Goal: Find contact information: Find contact information

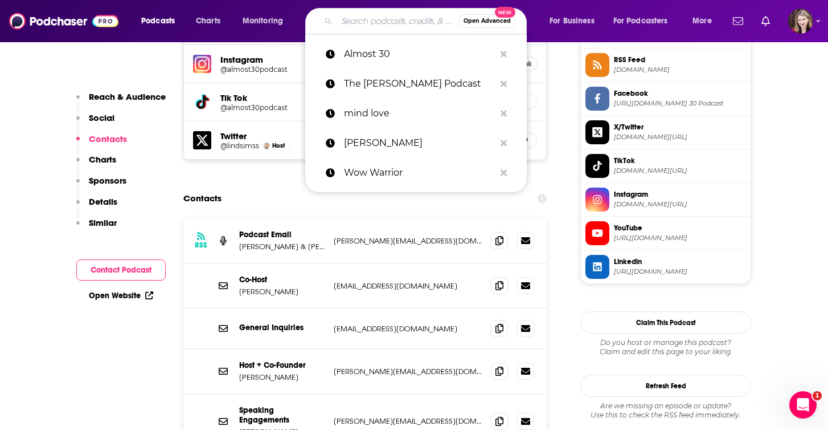
click at [346, 21] on input "Search podcasts, credits, & more..." at bounding box center [398, 21] width 122 height 18
paste input "The Self Love Fix"
type input "The Self Love Fix"
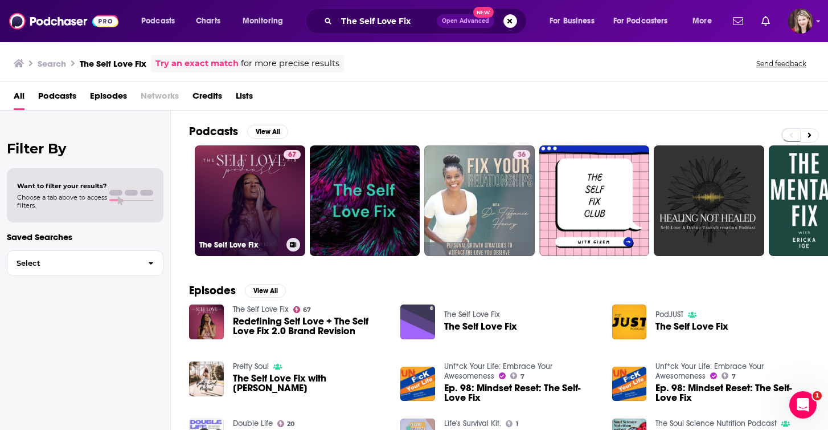
click at [258, 202] on link "67 The Self Love Fix" at bounding box center [250, 200] width 111 height 111
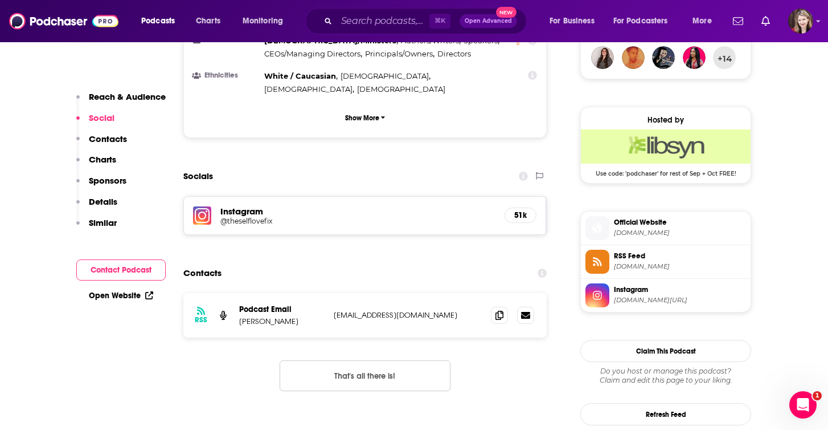
scroll to position [863, 0]
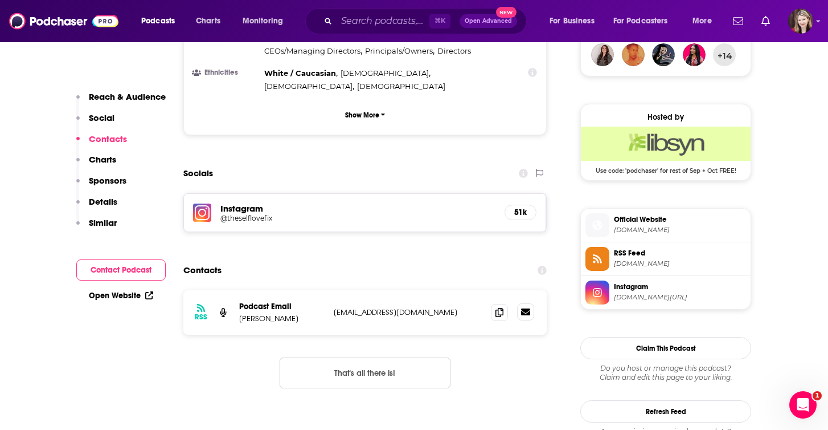
click at [526, 307] on icon at bounding box center [525, 311] width 9 height 9
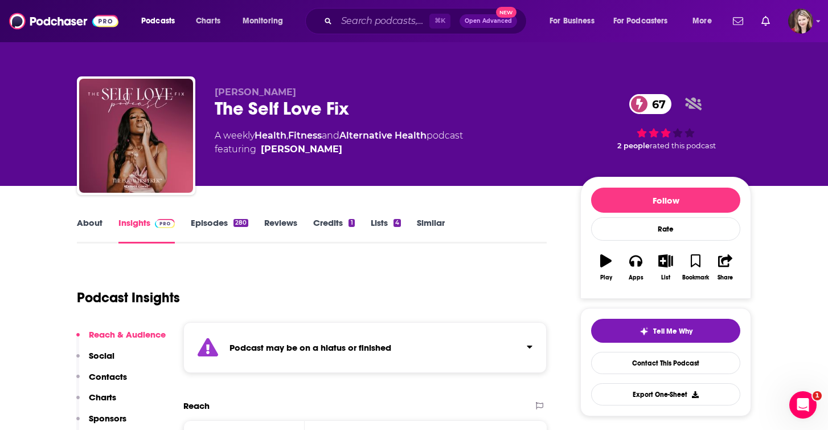
scroll to position [0, 0]
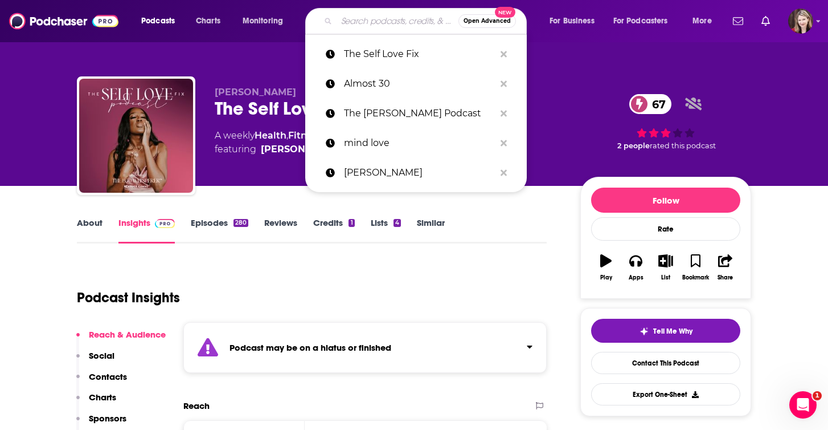
click at [342, 23] on input "Search podcasts, credits, & more..." at bounding box center [398, 21] width 122 height 18
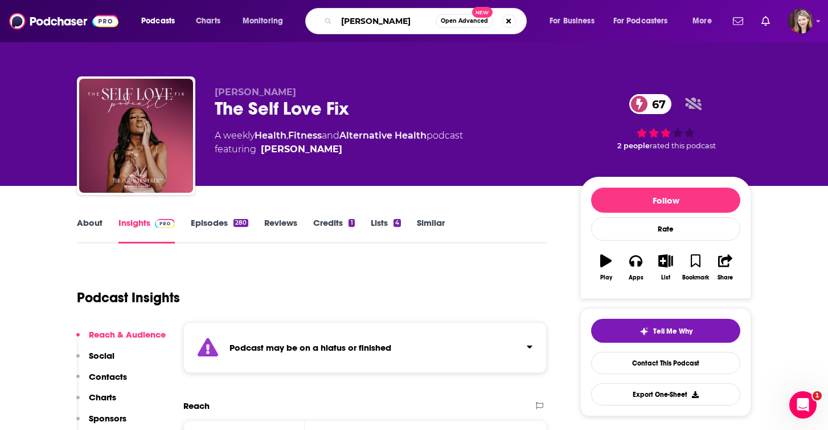
type input "[PERSON_NAME]"
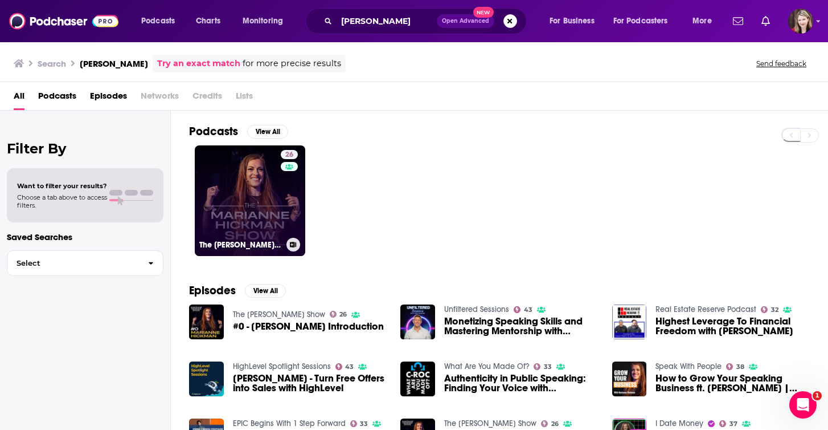
click at [244, 203] on link "26 The [PERSON_NAME] Show" at bounding box center [250, 200] width 111 height 111
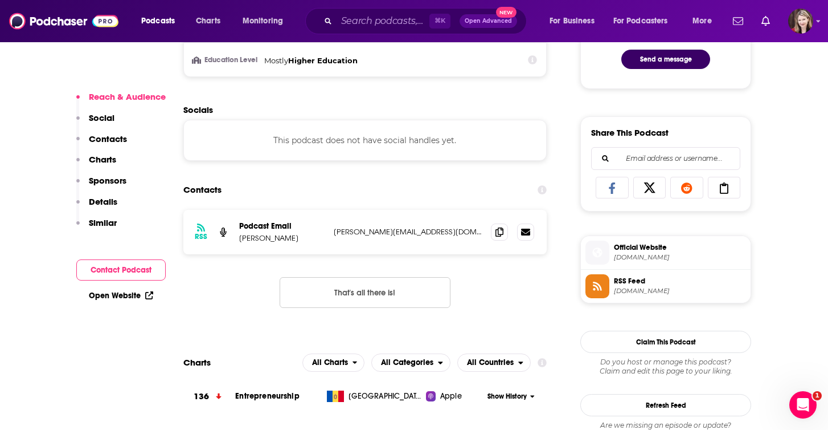
scroll to position [652, 0]
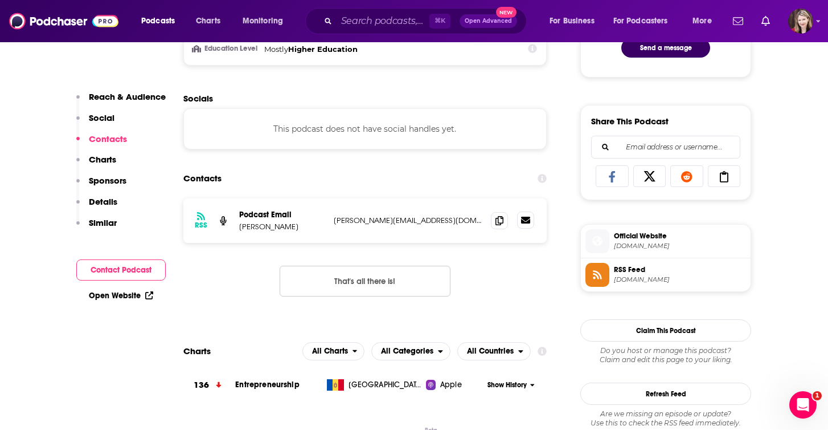
click at [522, 220] on icon at bounding box center [525, 220] width 9 height 7
click at [345, 18] on input "Search podcasts, credits, & more..." at bounding box center [383, 21] width 93 height 18
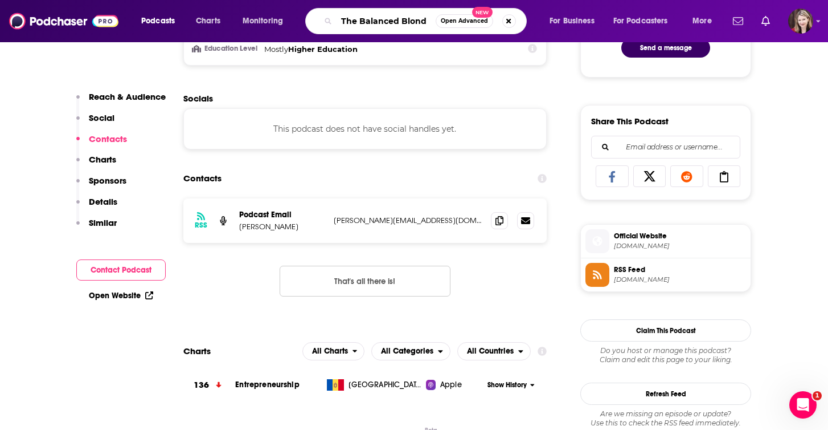
type input "The Balanced Blonde"
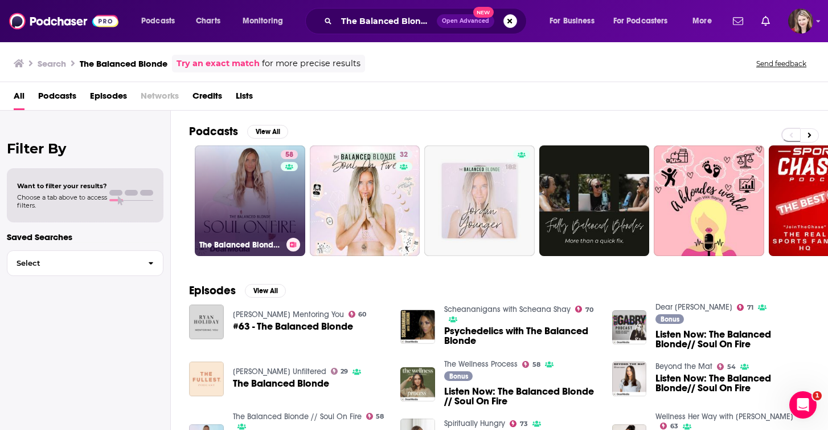
click at [264, 157] on link "58 The Balanced Blonde // Soul On Fire" at bounding box center [250, 200] width 111 height 111
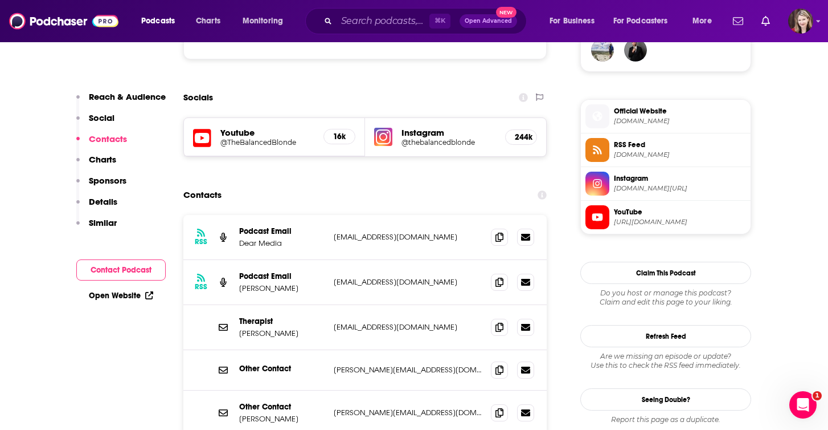
scroll to position [868, 0]
click at [524, 322] on icon at bounding box center [525, 325] width 9 height 7
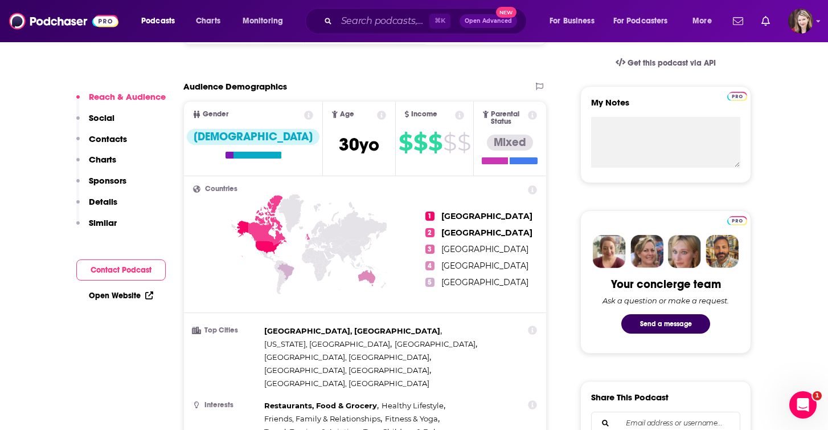
scroll to position [443, 0]
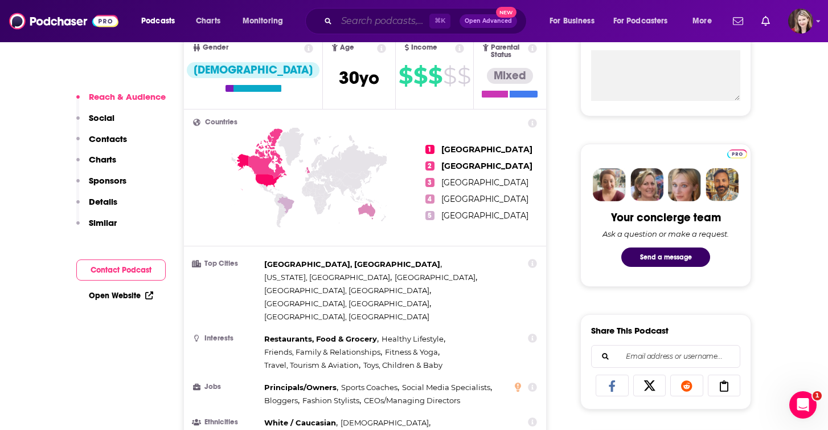
click at [345, 23] on input "Search podcasts, credits, & more..." at bounding box center [383, 21] width 93 height 18
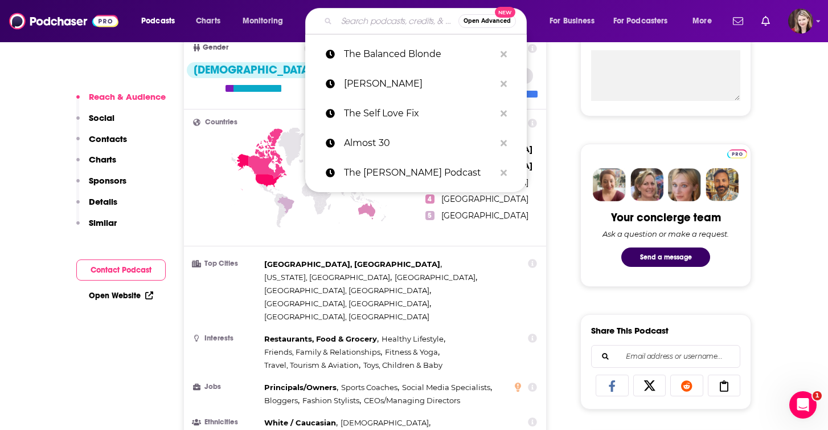
paste input "Oprah’s Super Soul Conversations"
type input "Oprah’s Super Soul Conversations"
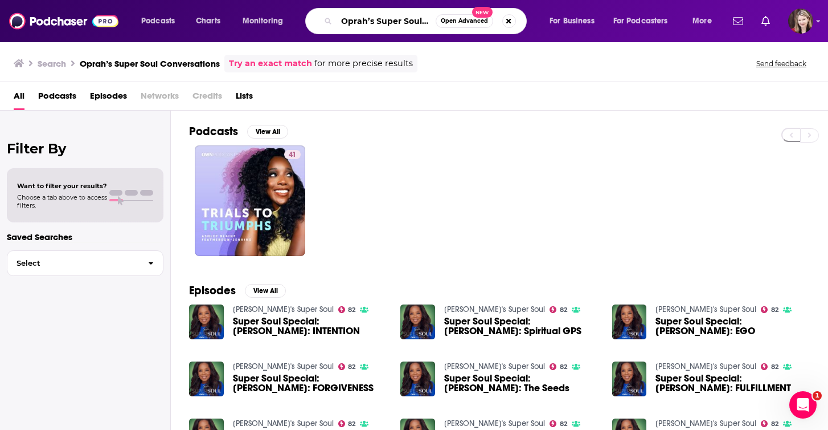
drag, startPoint x: 376, startPoint y: 22, endPoint x: 336, endPoint y: 15, distance: 40.5
click at [336, 17] on div "Oprah’s Super Soul Conversations Open Advanced New" at bounding box center [416, 21] width 222 height 26
type input "Super Soul Conversations"
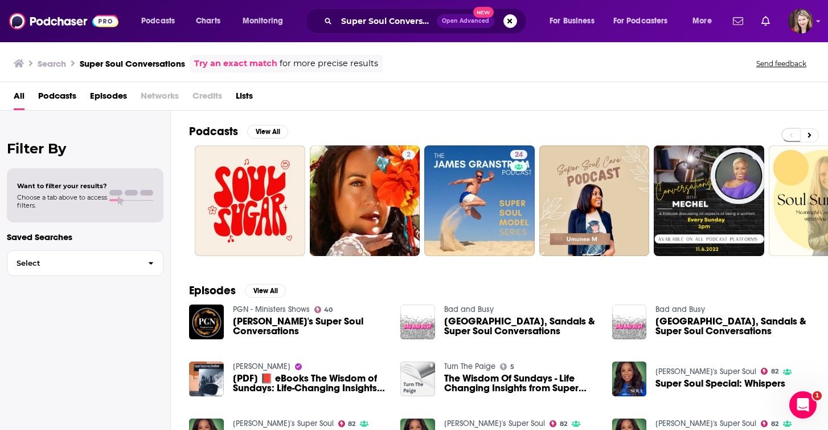
click at [268, 320] on span "[PERSON_NAME]'s Super Soul Conversations" at bounding box center [310, 325] width 154 height 19
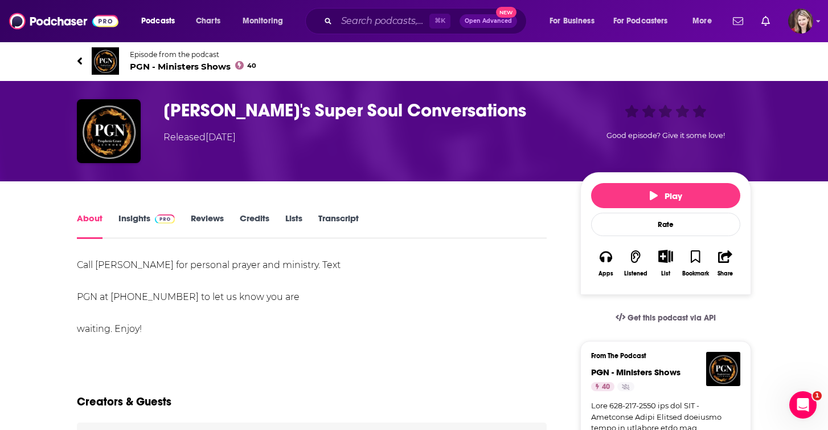
click at [141, 219] on link "Insights" at bounding box center [147, 226] width 56 height 26
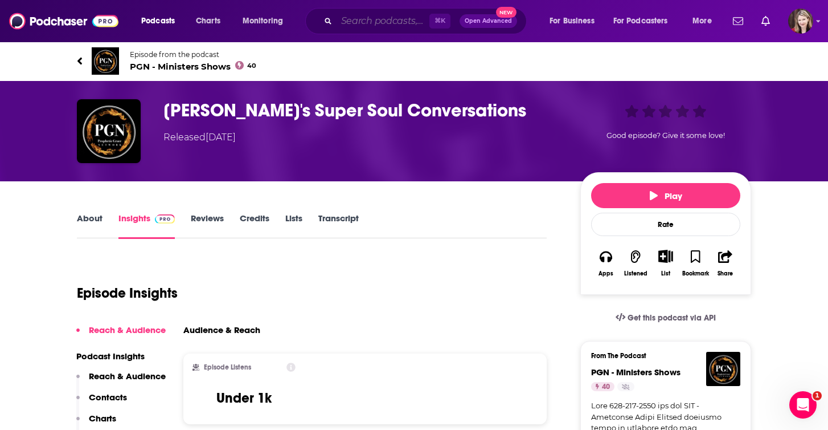
click at [349, 21] on input "Search podcasts, credits, & more..." at bounding box center [383, 21] width 93 height 18
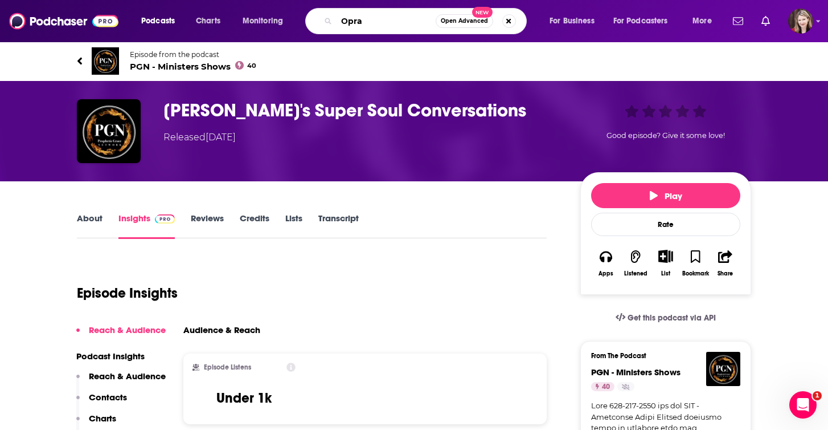
type input "Oprah"
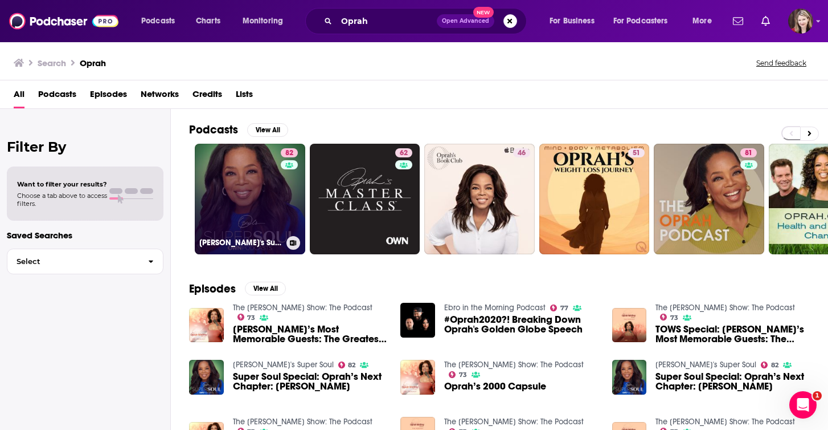
click at [252, 206] on link "82 [PERSON_NAME]'s Super Soul" at bounding box center [250, 199] width 111 height 111
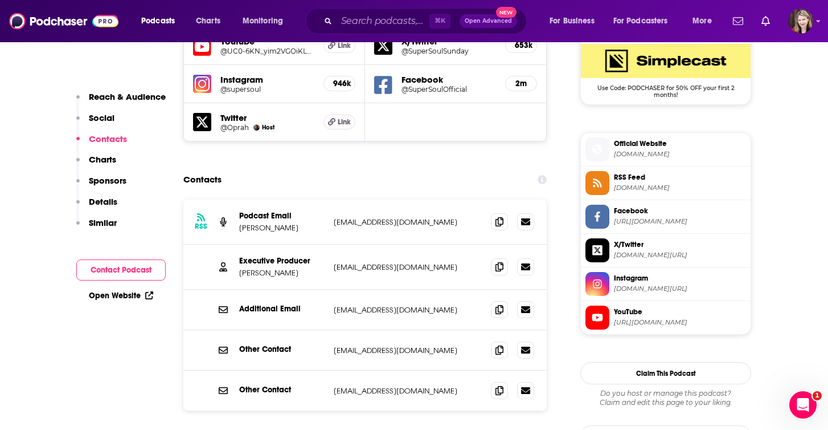
scroll to position [951, 0]
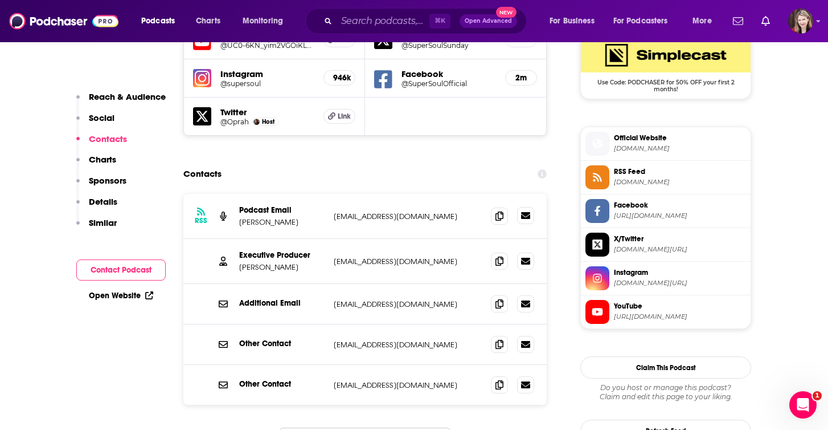
click at [525, 212] on icon at bounding box center [525, 215] width 9 height 7
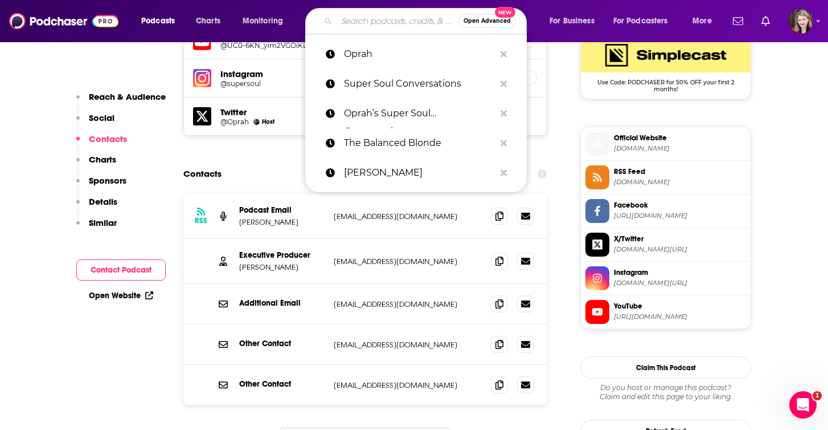
click at [345, 19] on input "Search podcasts, credits, & more..." at bounding box center [398, 21] width 122 height 18
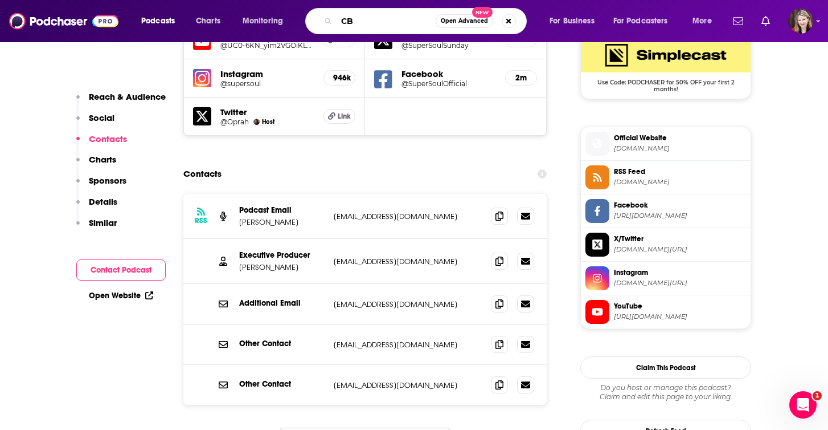
type input "C"
type input "Tapestry"
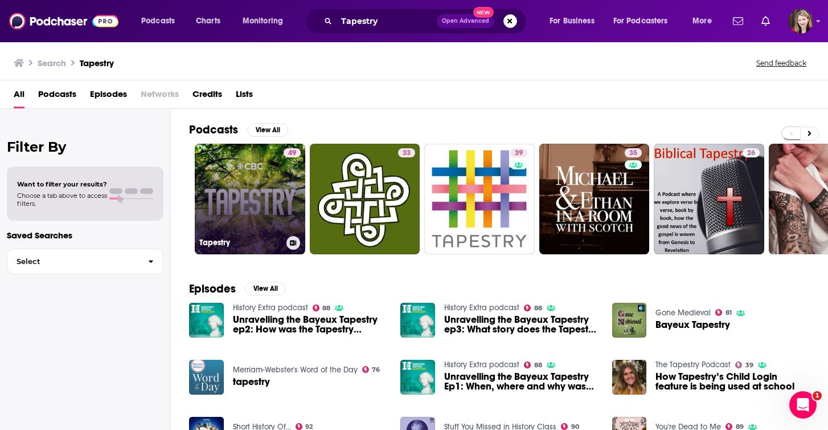
click at [234, 173] on link "49 Tapestry" at bounding box center [250, 199] width 111 height 111
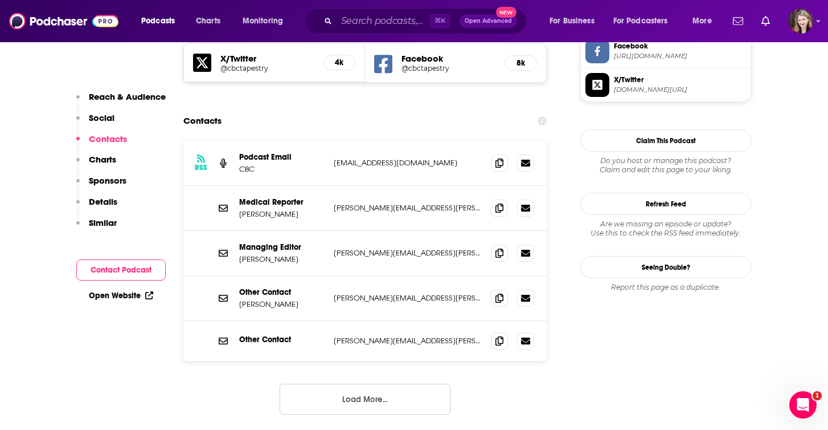
scroll to position [1000, 0]
click at [344, 21] on input "Search podcasts, credits, & more..." at bounding box center [383, 21] width 93 height 18
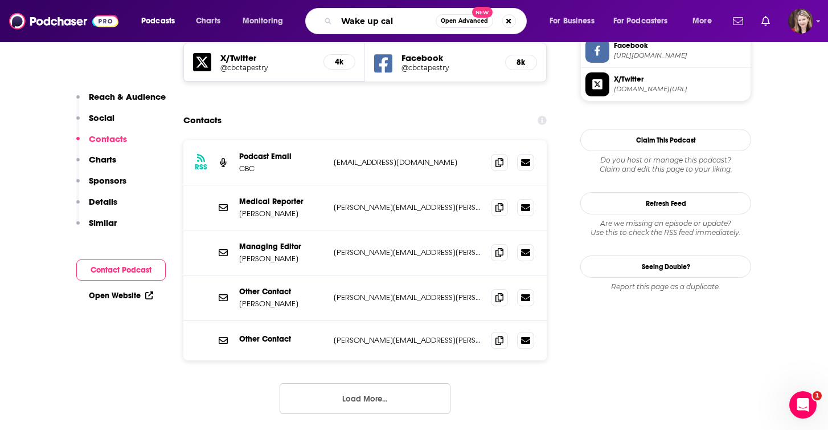
type input "Wake up call"
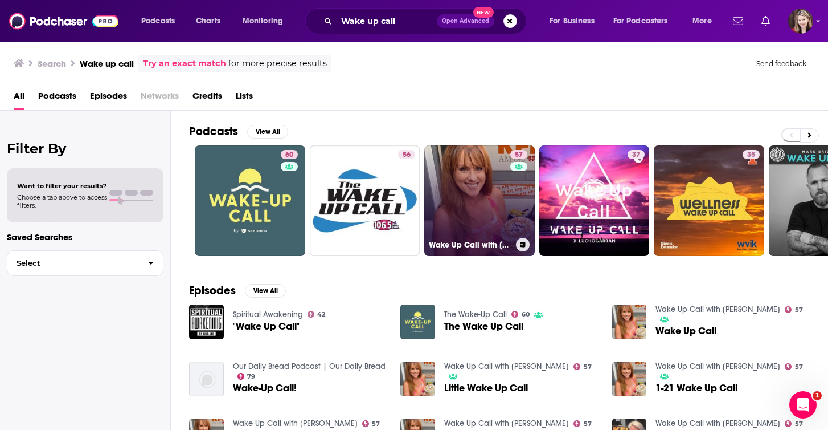
click at [487, 185] on link "57 Wake Up Call with [PERSON_NAME]" at bounding box center [479, 200] width 111 height 111
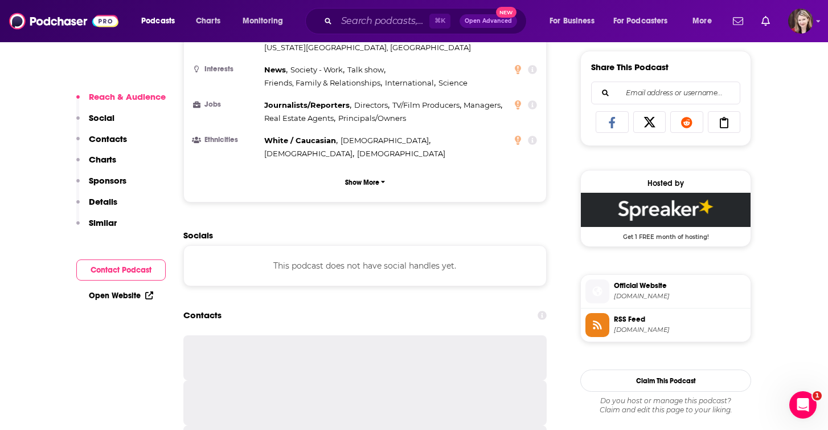
scroll to position [713, 0]
